Goal: Check status: Check status

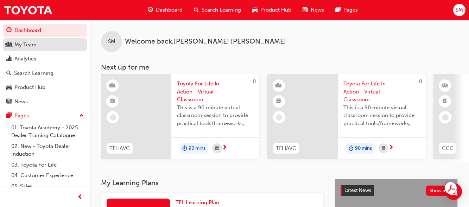
click at [33, 47] on div "My Team" at bounding box center [25, 45] width 22 height 8
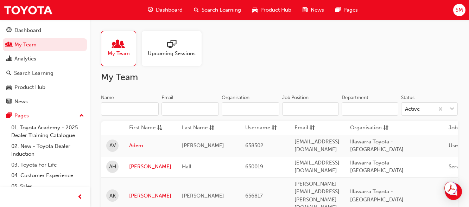
click at [108, 52] on span "My Team" at bounding box center [119, 54] width 22 height 8
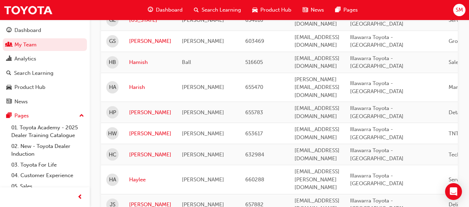
scroll to position [1006, 0]
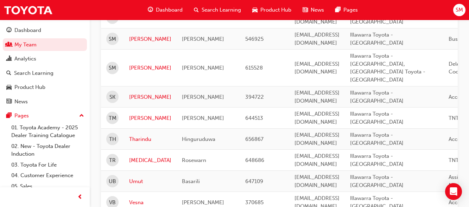
scroll to position [556, 0]
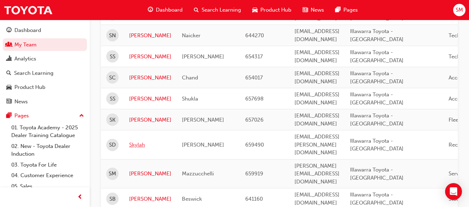
click at [133, 141] on link "Skylah" at bounding box center [150, 145] width 42 height 8
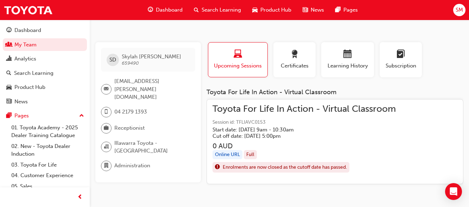
click at [248, 134] on h5 "Cut off date: [DATE] 5:00pm" at bounding box center [298, 136] width 172 height 6
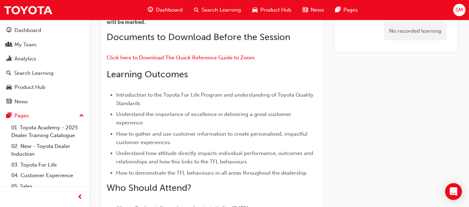
scroll to position [97, 0]
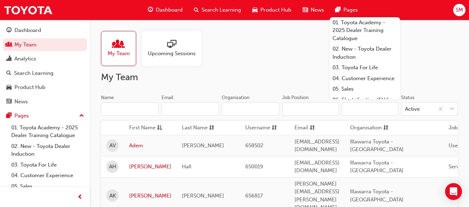
scroll to position [556, 0]
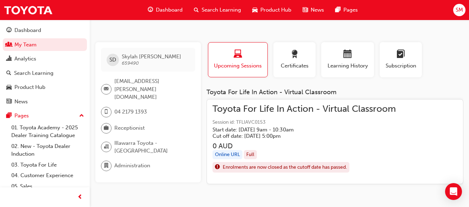
click at [246, 118] on div "Toyota For Life In Action - Virtual Classroom Session id: TFLIAVC0153 Start dat…" at bounding box center [303, 122] width 183 height 34
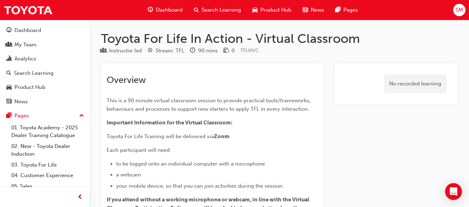
scroll to position [574, 0]
